Goal: Task Accomplishment & Management: Complete application form

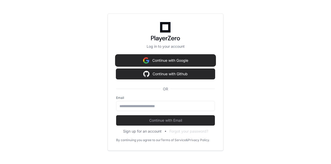
click at [166, 62] on button "Continue with Google" at bounding box center [165, 60] width 99 height 10
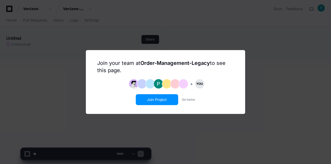
click at [157, 99] on button "Join Project" at bounding box center [156, 99] width 41 height 10
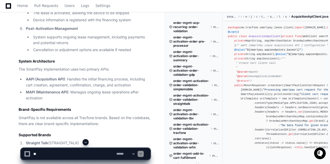
scroll to position [365, 0]
